Goal: Complete application form

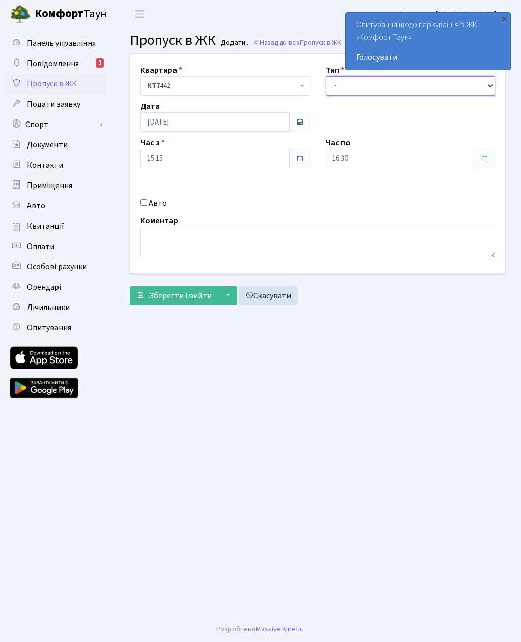
click at [384, 86] on select "- Доставка Таксі Гості Сервіс" at bounding box center [411, 85] width 170 height 19
select select "3"
click at [420, 161] on input "16:30" at bounding box center [400, 158] width 149 height 19
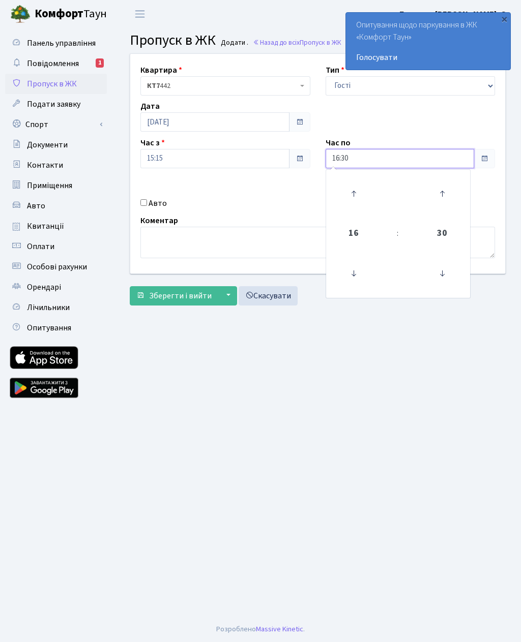
click at [361, 199] on icon at bounding box center [353, 193] width 27 height 27
click at [354, 196] on icon at bounding box center [353, 193] width 27 height 27
click at [358, 194] on icon at bounding box center [353, 193] width 27 height 27
click at [356, 193] on icon at bounding box center [353, 193] width 27 height 27
click at [354, 193] on icon at bounding box center [353, 193] width 27 height 27
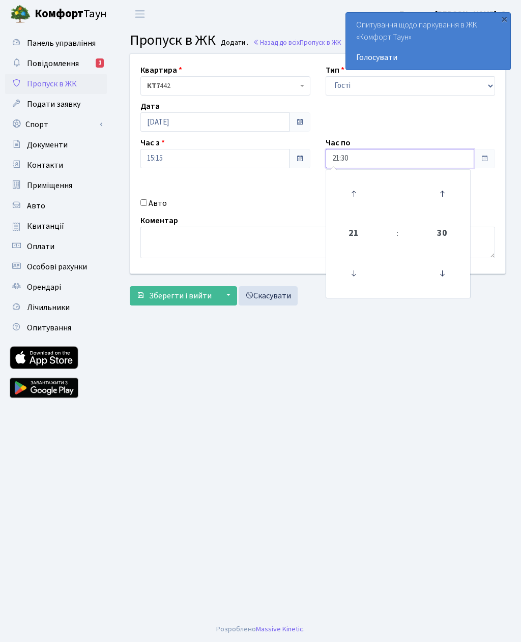
click at [351, 190] on icon at bounding box center [353, 193] width 27 height 27
type input "22:30"
click at [144, 204] on input "Авто" at bounding box center [143, 202] width 7 height 7
checkbox input "true"
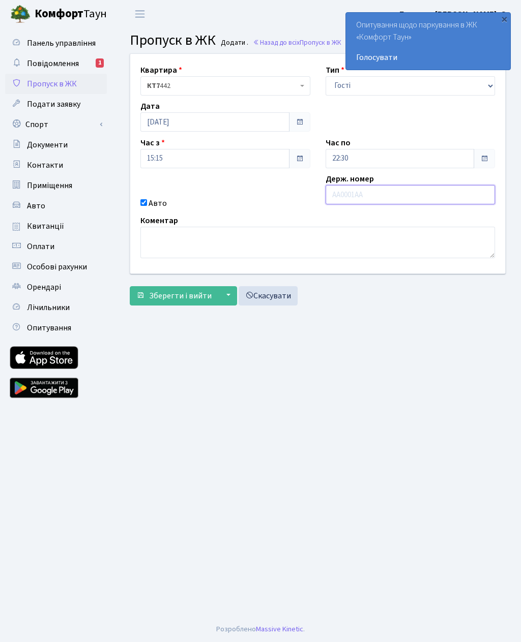
click at [385, 202] on input "text" at bounding box center [411, 194] width 170 height 19
paste input "DI2935АС"
type input "DI2935АС"
click at [197, 300] on span "Зберегти і вийти" at bounding box center [180, 295] width 63 height 11
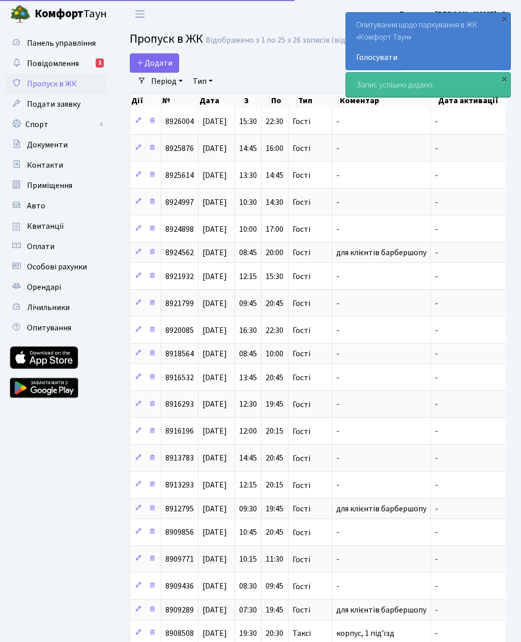
select select "25"
